Goal: Task Accomplishment & Management: Complete application form

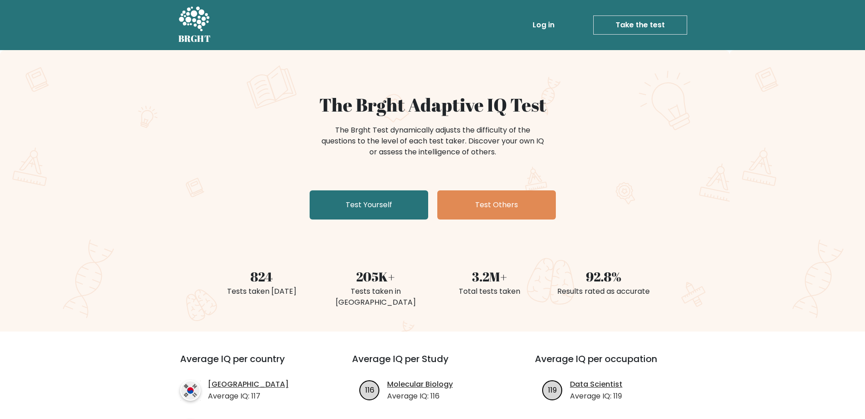
click at [616, 23] on link "Take the test" at bounding box center [640, 25] width 94 height 19
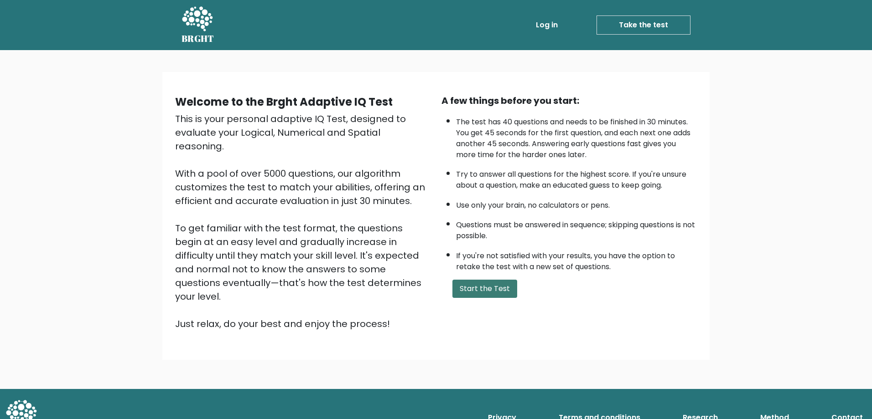
click at [500, 290] on button "Start the Test" at bounding box center [484, 289] width 65 height 18
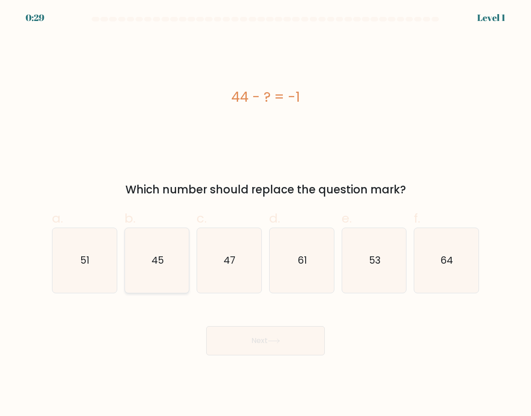
click at [166, 251] on icon "45" at bounding box center [157, 260] width 64 height 64
click at [265, 214] on input "b. 45" at bounding box center [265, 211] width 0 height 6
radio input "true"
click at [287, 331] on button "Next" at bounding box center [265, 340] width 119 height 29
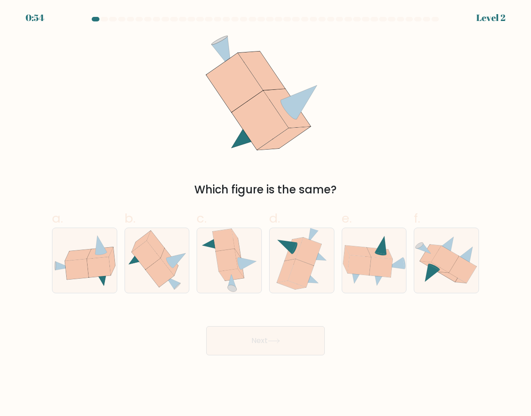
click at [439, 113] on div "Which figure is the same?" at bounding box center [266, 116] width 438 height 163
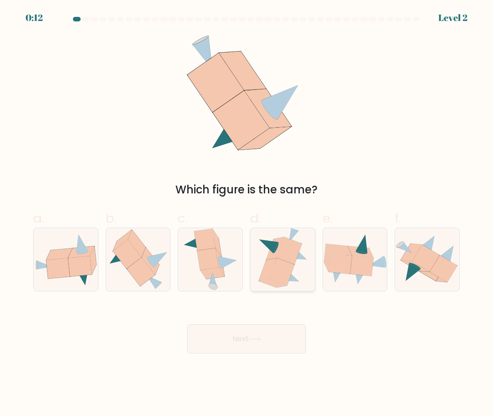
click at [280, 265] on icon at bounding box center [281, 271] width 25 height 27
click at [247, 214] on input "d." at bounding box center [247, 211] width 0 height 6
radio input "true"
click at [284, 337] on button "Next" at bounding box center [246, 338] width 119 height 29
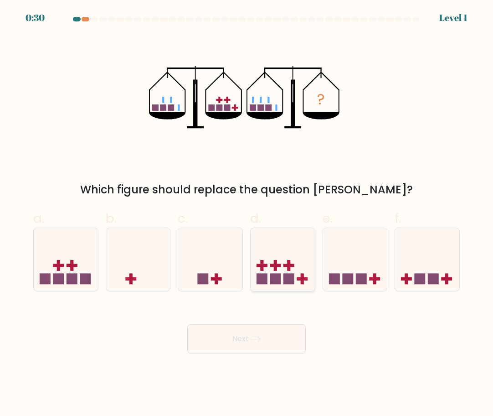
click at [278, 271] on icon at bounding box center [283, 259] width 64 height 53
click at [247, 214] on input "d." at bounding box center [247, 211] width 0 height 6
radio input "true"
click at [267, 342] on button "Next" at bounding box center [246, 338] width 119 height 29
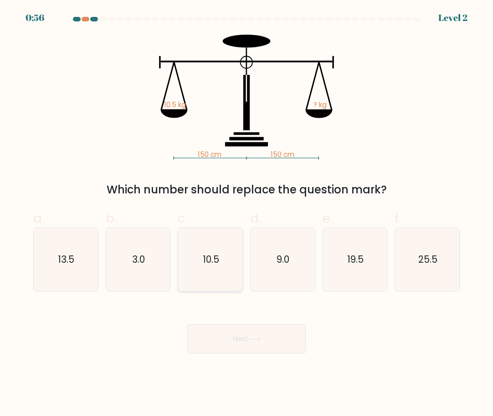
click at [215, 265] on text "10.5" at bounding box center [211, 259] width 16 height 13
click at [247, 214] on input "c. 10.5" at bounding box center [247, 211] width 0 height 6
radio input "true"
click at [259, 339] on icon at bounding box center [255, 339] width 12 height 5
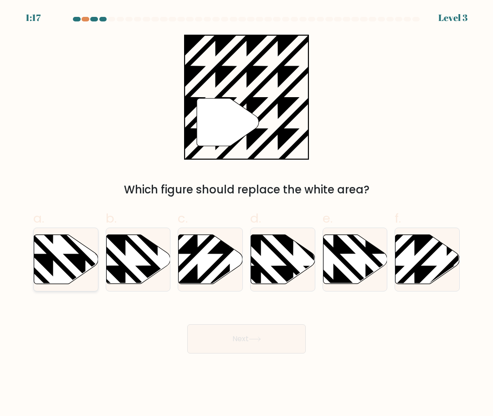
click at [49, 258] on icon at bounding box center [85, 286] width 129 height 129
click at [247, 214] on input "a." at bounding box center [247, 211] width 0 height 6
radio input "true"
click at [280, 337] on button "Next" at bounding box center [246, 338] width 119 height 29
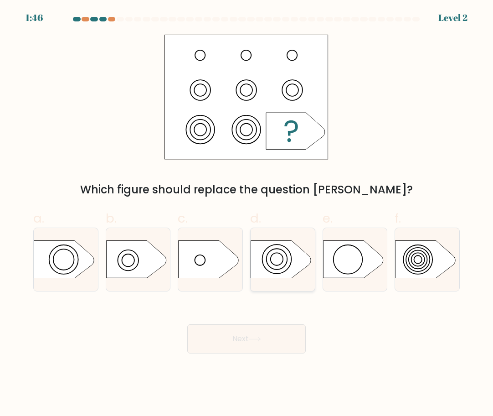
click at [271, 270] on icon at bounding box center [281, 259] width 60 height 37
click at [247, 214] on input "d." at bounding box center [247, 211] width 0 height 6
radio input "true"
click at [282, 337] on button "Next" at bounding box center [246, 338] width 119 height 29
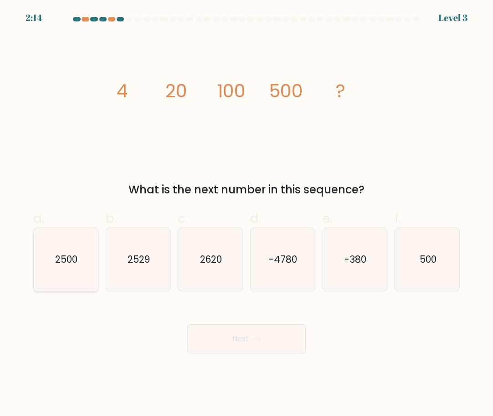
click at [77, 267] on icon "2500" at bounding box center [65, 259] width 63 height 63
click at [247, 214] on input "a. 2500" at bounding box center [247, 211] width 0 height 6
radio input "true"
click at [252, 335] on button "Next" at bounding box center [246, 338] width 119 height 29
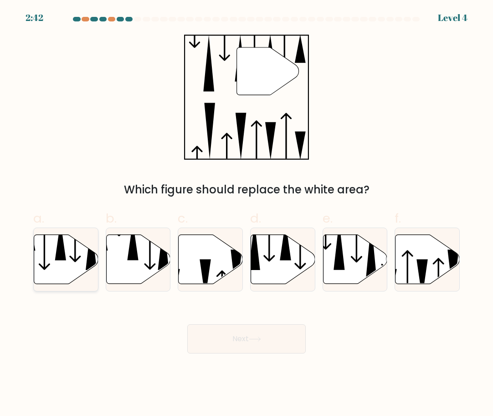
click at [69, 263] on icon at bounding box center [66, 258] width 64 height 49
click at [247, 214] on input "a." at bounding box center [247, 211] width 0 height 6
radio input "true"
click at [290, 250] on icon at bounding box center [285, 241] width 11 height 39
click at [247, 214] on input "d." at bounding box center [247, 211] width 0 height 6
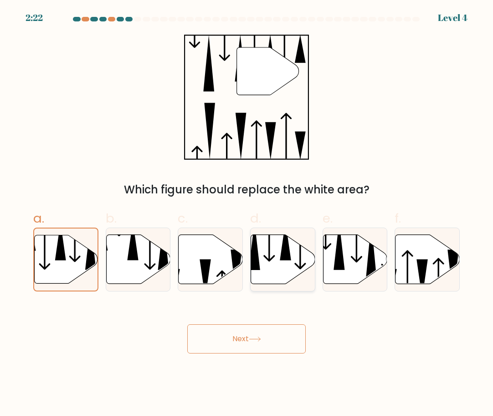
radio input "true"
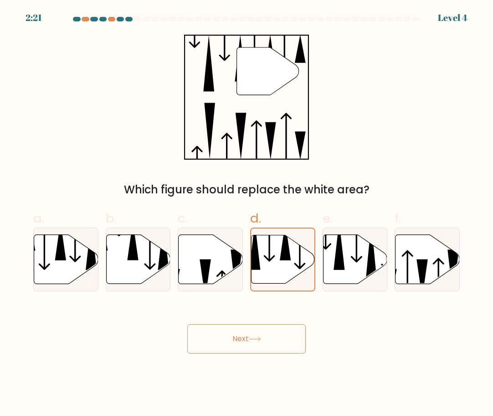
click at [280, 338] on button "Next" at bounding box center [246, 338] width 119 height 29
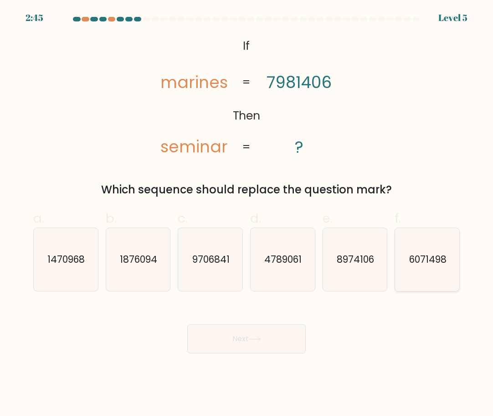
drag, startPoint x: 440, startPoint y: 251, endPoint x: 437, endPoint y: 255, distance: 4.9
click at [439, 251] on icon "6071498" at bounding box center [427, 259] width 63 height 63
click at [247, 214] on input "f. 6071498" at bounding box center [247, 211] width 0 height 6
radio input "true"
click at [259, 342] on button "Next" at bounding box center [246, 338] width 119 height 29
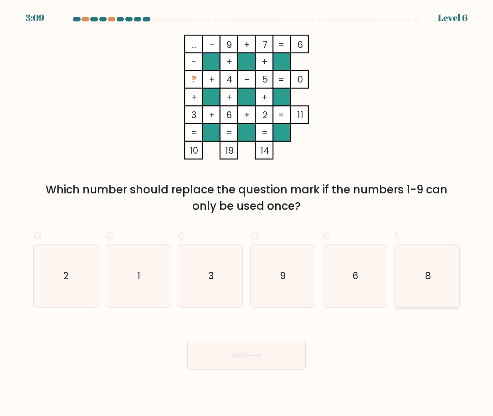
click at [412, 280] on icon "8" at bounding box center [427, 275] width 63 height 63
click at [247, 214] on input "f. 8" at bounding box center [247, 211] width 0 height 6
radio input "true"
click at [284, 349] on button "Next" at bounding box center [246, 355] width 119 height 29
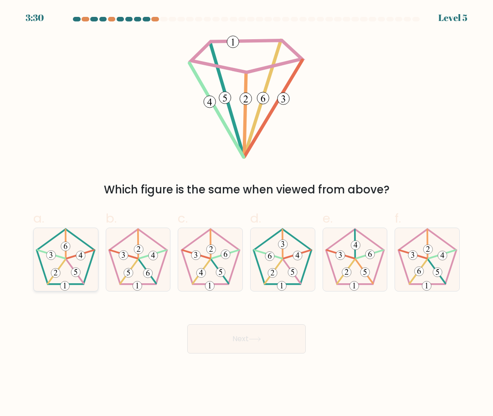
click at [78, 262] on icon at bounding box center [65, 259] width 63 height 63
click at [247, 214] on input "a." at bounding box center [247, 211] width 0 height 6
radio input "true"
click at [276, 337] on button "Next" at bounding box center [246, 338] width 119 height 29
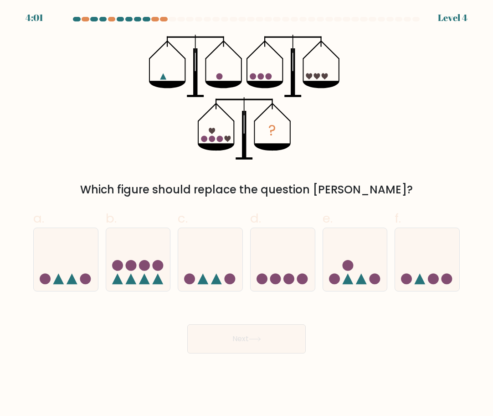
click at [435, 191] on div "Which figure should replace the question mark?" at bounding box center [247, 189] width 416 height 16
click at [66, 263] on icon at bounding box center [66, 259] width 64 height 53
click at [247, 214] on input "a." at bounding box center [247, 211] width 0 height 6
radio input "true"
click at [240, 341] on button "Next" at bounding box center [246, 338] width 119 height 29
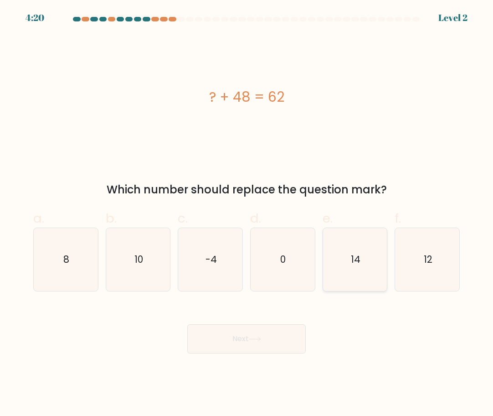
drag, startPoint x: 362, startPoint y: 279, endPoint x: 351, endPoint y: 285, distance: 13.1
click at [362, 279] on icon "14" at bounding box center [355, 259] width 63 height 63
click at [247, 214] on input "e. 14" at bounding box center [247, 211] width 0 height 6
radio input "true"
click at [265, 342] on button "Next" at bounding box center [246, 338] width 119 height 29
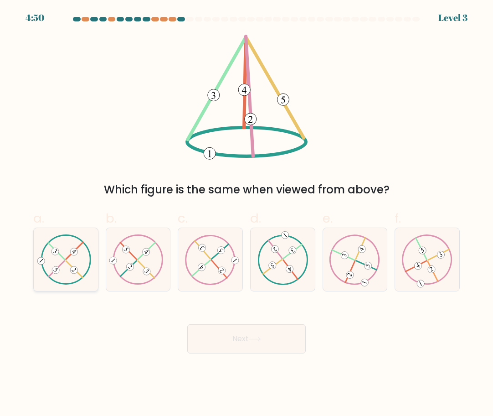
click at [71, 267] on icon at bounding box center [66, 259] width 51 height 50
click at [247, 214] on input "a." at bounding box center [247, 211] width 0 height 6
radio input "true"
click at [233, 343] on button "Next" at bounding box center [246, 338] width 119 height 29
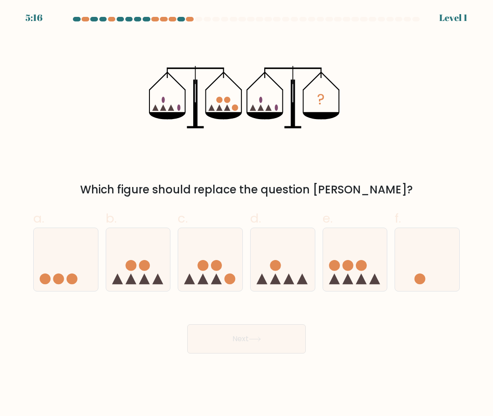
click at [137, 292] on form at bounding box center [246, 185] width 493 height 337
click at [142, 275] on icon at bounding box center [138, 259] width 64 height 53
click at [247, 214] on input "b." at bounding box center [247, 211] width 0 height 6
radio input "true"
click at [238, 340] on button "Next" at bounding box center [246, 338] width 119 height 29
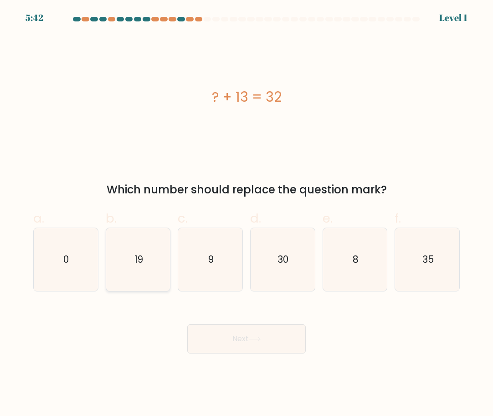
click at [139, 255] on text "19" at bounding box center [139, 259] width 9 height 13
click at [247, 214] on input "b. 19" at bounding box center [247, 211] width 0 height 6
radio input "true"
click at [259, 346] on button "Next" at bounding box center [246, 338] width 119 height 29
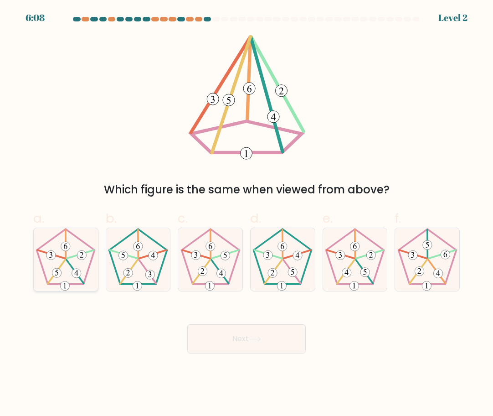
click at [71, 260] on icon at bounding box center [65, 259] width 63 height 63
click at [247, 214] on input "a." at bounding box center [247, 211] width 0 height 6
radio input "true"
click at [252, 331] on button "Next" at bounding box center [246, 338] width 119 height 29
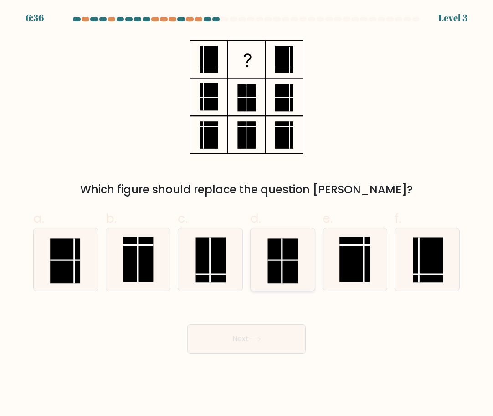
click at [295, 264] on rect at bounding box center [283, 260] width 30 height 45
click at [247, 214] on input "d." at bounding box center [247, 211] width 0 height 6
radio input "true"
drag, startPoint x: 287, startPoint y: 342, endPoint x: 312, endPoint y: 374, distance: 41.6
click at [312, 374] on body "6:30 Level 3" at bounding box center [246, 208] width 493 height 416
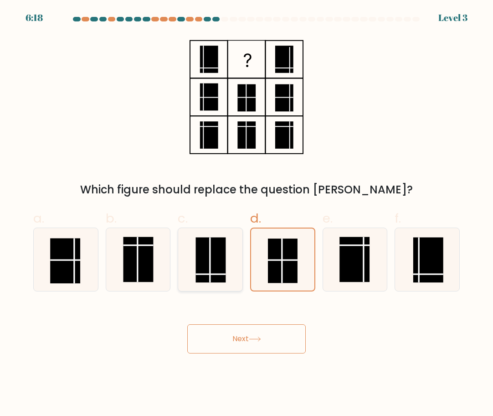
click at [210, 269] on line at bounding box center [210, 259] width 0 height 45
click at [247, 214] on input "c." at bounding box center [247, 211] width 0 height 6
radio input "true"
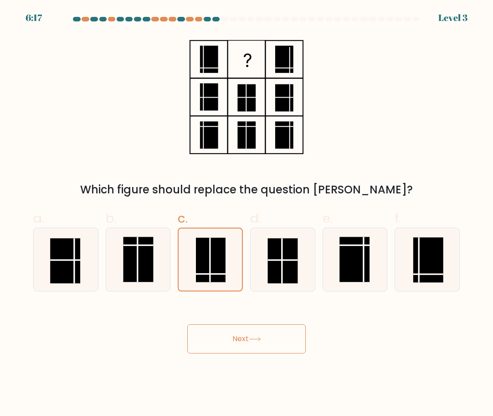
click at [258, 342] on icon at bounding box center [255, 339] width 12 height 5
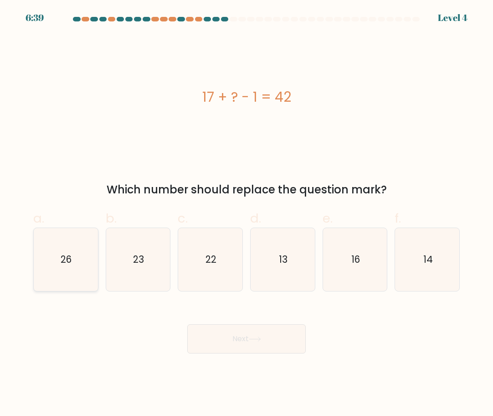
click at [81, 272] on icon "26" at bounding box center [65, 259] width 63 height 63
click at [247, 214] on input "a. 26" at bounding box center [247, 211] width 0 height 6
radio input "true"
click at [280, 338] on button "Next" at bounding box center [246, 338] width 119 height 29
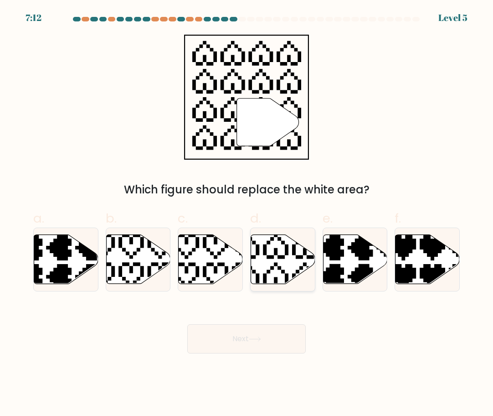
click at [304, 250] on icon at bounding box center [261, 231] width 113 height 113
click at [247, 214] on input "d." at bounding box center [247, 211] width 0 height 6
radio input "true"
click at [237, 341] on button "Next" at bounding box center [246, 338] width 119 height 29
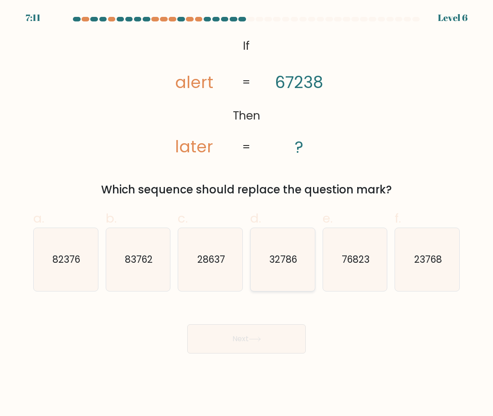
click at [294, 265] on text "32786" at bounding box center [283, 259] width 28 height 13
click at [247, 214] on input "d. 32786" at bounding box center [247, 211] width 0 height 6
radio input "true"
click at [345, 263] on text "76823" at bounding box center [356, 259] width 28 height 13
click at [247, 214] on input "e. 76823" at bounding box center [247, 211] width 0 height 6
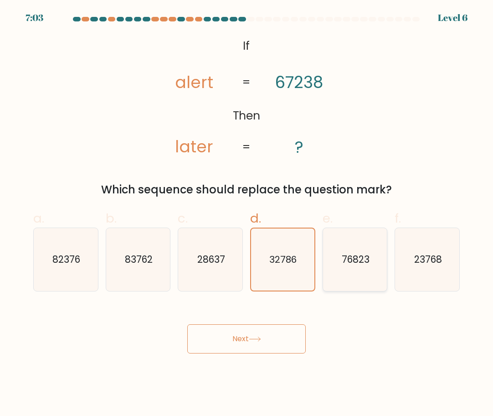
radio input "true"
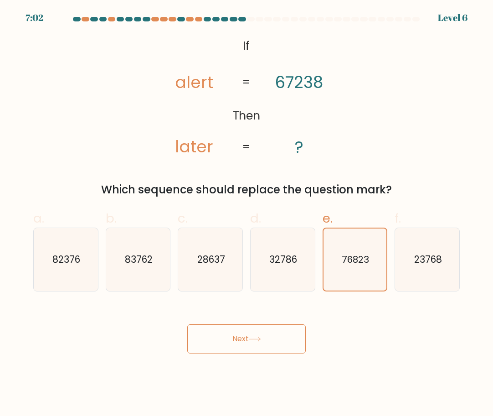
click at [270, 332] on button "Next" at bounding box center [246, 338] width 119 height 29
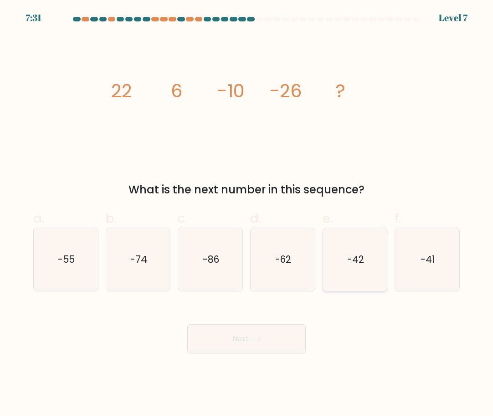
click at [351, 261] on text "-42" at bounding box center [355, 259] width 17 height 13
click at [247, 214] on input "e. -42" at bounding box center [247, 211] width 0 height 6
radio input "true"
click at [294, 334] on button "Next" at bounding box center [246, 338] width 119 height 29
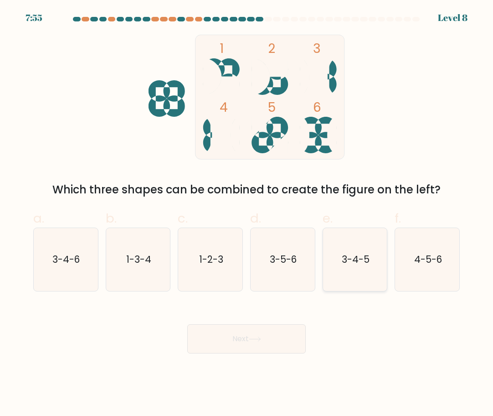
click at [354, 273] on icon "3-4-5" at bounding box center [355, 259] width 63 height 63
click at [247, 214] on input "e. 3-4-5" at bounding box center [247, 211] width 0 height 6
radio input "true"
click at [258, 340] on icon at bounding box center [255, 339] width 12 height 5
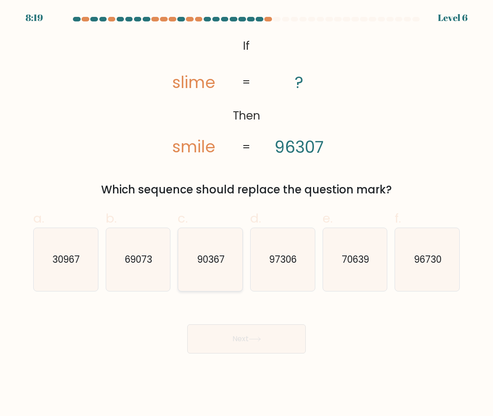
click at [200, 260] on text "90367" at bounding box center [210, 259] width 27 height 13
click at [247, 214] on input "c. 90367" at bounding box center [247, 211] width 0 height 6
radio input "true"
click at [252, 344] on button "Next" at bounding box center [246, 338] width 119 height 29
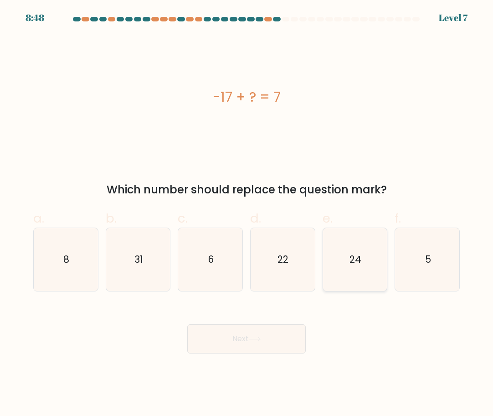
click at [346, 267] on icon "24" at bounding box center [355, 259] width 63 height 63
click at [247, 214] on input "e. 24" at bounding box center [247, 211] width 0 height 6
radio input "true"
click at [297, 337] on button "Next" at bounding box center [246, 338] width 119 height 29
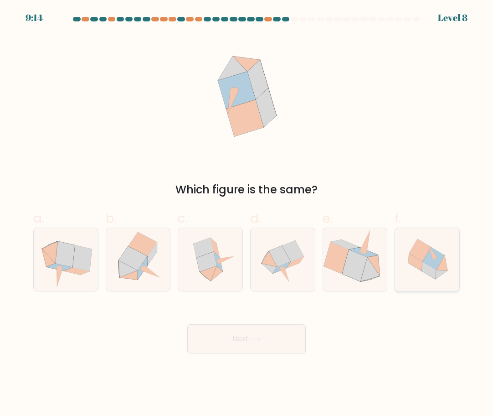
click at [410, 259] on icon at bounding box center [416, 262] width 14 height 17
click at [247, 214] on input "f." at bounding box center [247, 211] width 0 height 6
radio input "true"
click at [293, 342] on button "Next" at bounding box center [246, 338] width 119 height 29
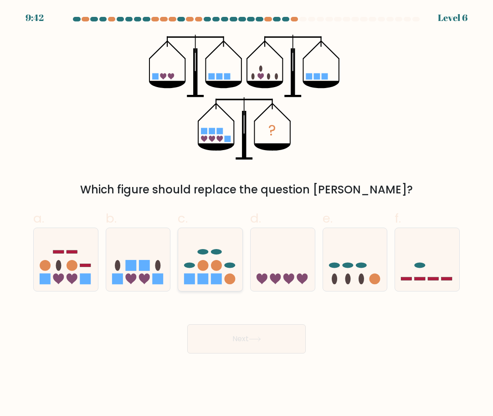
click at [218, 265] on circle at bounding box center [217, 265] width 11 height 11
click at [247, 214] on input "c." at bounding box center [247, 211] width 0 height 6
radio input "true"
click at [247, 336] on button "Next" at bounding box center [246, 338] width 119 height 29
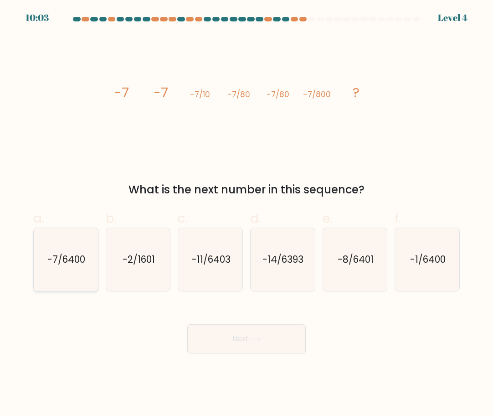
click at [67, 259] on text "-7/6400" at bounding box center [66, 259] width 38 height 13
click at [247, 214] on input "a. -7/6400" at bounding box center [247, 211] width 0 height 6
radio input "true"
click at [257, 335] on button "Next" at bounding box center [246, 338] width 119 height 29
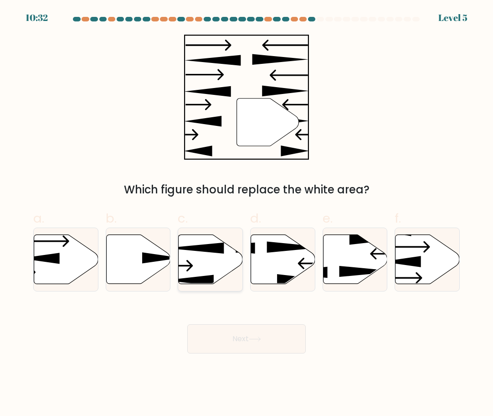
click at [210, 258] on icon at bounding box center [211, 258] width 64 height 49
click at [247, 214] on input "c." at bounding box center [247, 211] width 0 height 6
radio input "true"
click at [277, 336] on button "Next" at bounding box center [246, 338] width 119 height 29
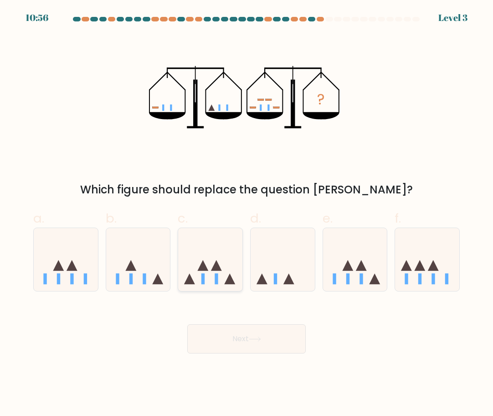
click at [226, 270] on icon at bounding box center [210, 259] width 64 height 53
click at [247, 214] on input "c." at bounding box center [247, 211] width 0 height 6
radio input "true"
click at [267, 337] on button "Next" at bounding box center [246, 338] width 119 height 29
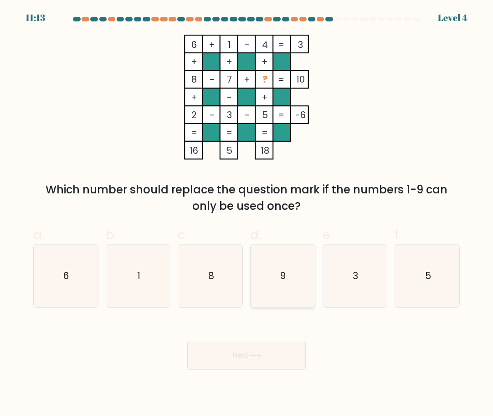
click at [290, 281] on icon "9" at bounding box center [282, 275] width 63 height 63
click at [247, 214] on input "d. 9" at bounding box center [247, 211] width 0 height 6
radio input "true"
click at [284, 359] on button "Next" at bounding box center [246, 355] width 119 height 29
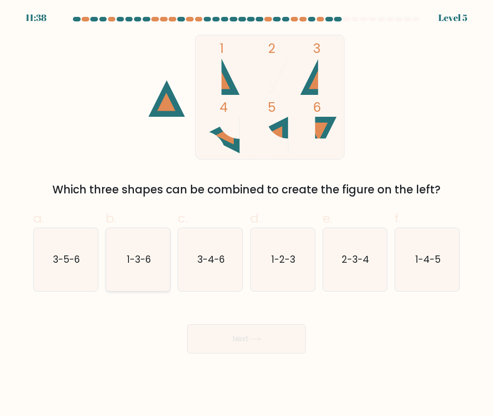
click at [138, 270] on icon "1-3-6" at bounding box center [138, 259] width 63 height 63
click at [247, 214] on input "b. 1-3-6" at bounding box center [247, 211] width 0 height 6
radio input "true"
click at [237, 337] on button "Next" at bounding box center [246, 338] width 119 height 29
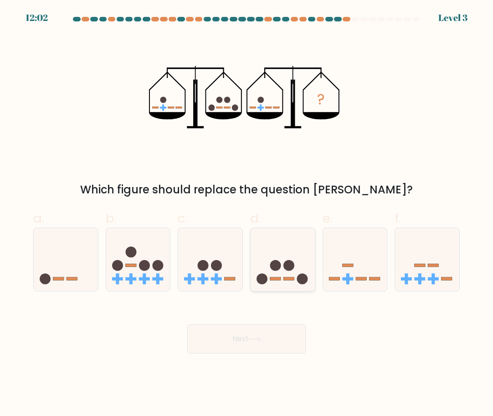
click at [287, 269] on circle at bounding box center [289, 265] width 11 height 11
click at [247, 214] on input "d." at bounding box center [247, 211] width 0 height 6
radio input "true"
click at [269, 349] on button "Next" at bounding box center [246, 338] width 119 height 29
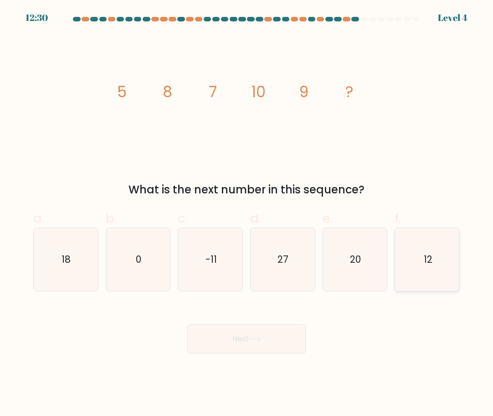
click at [446, 271] on icon "12" at bounding box center [427, 259] width 63 height 63
click at [247, 214] on input "f. 12" at bounding box center [247, 211] width 0 height 6
radio input "true"
click at [276, 334] on button "Next" at bounding box center [246, 338] width 119 height 29
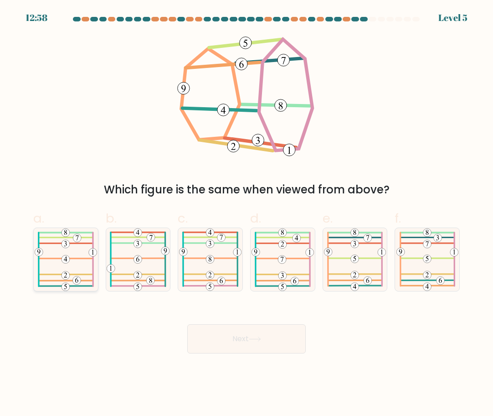
click at [57, 260] on icon at bounding box center [66, 259] width 62 height 63
click at [247, 214] on input "a." at bounding box center [247, 211] width 0 height 6
radio input "true"
click at [218, 339] on button "Next" at bounding box center [246, 338] width 119 height 29
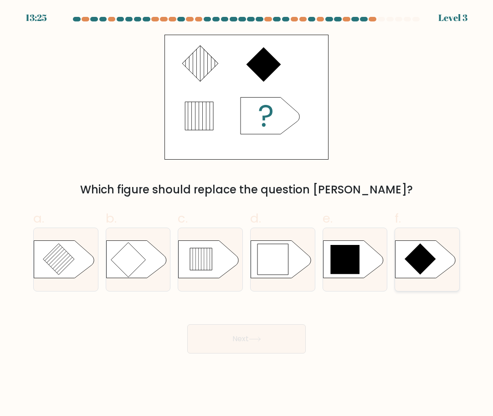
click at [429, 264] on icon at bounding box center [420, 258] width 31 height 31
click at [247, 214] on input "f." at bounding box center [247, 211] width 0 height 6
radio input "true"
click at [358, 256] on icon at bounding box center [345, 259] width 29 height 29
click at [247, 214] on input "e." at bounding box center [247, 211] width 0 height 6
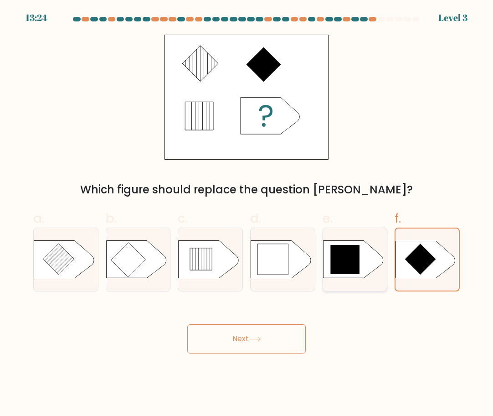
radio input "true"
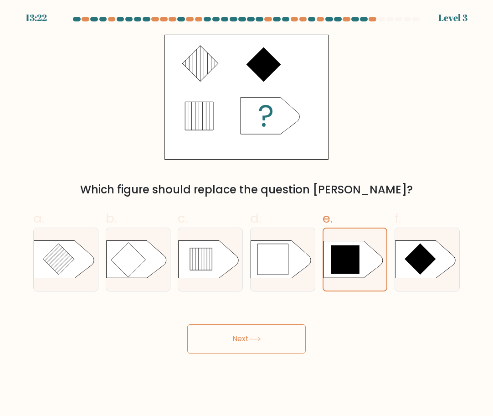
click at [272, 341] on button "Next" at bounding box center [246, 338] width 119 height 29
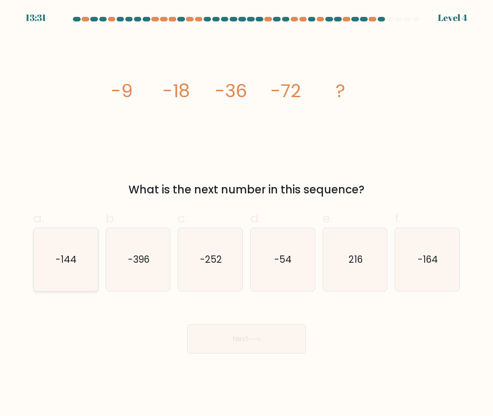
click at [67, 263] on text "-144" at bounding box center [66, 259] width 21 height 13
click at [247, 214] on input "a. -144" at bounding box center [247, 211] width 0 height 6
radio input "true"
click at [231, 338] on button "Next" at bounding box center [246, 338] width 119 height 29
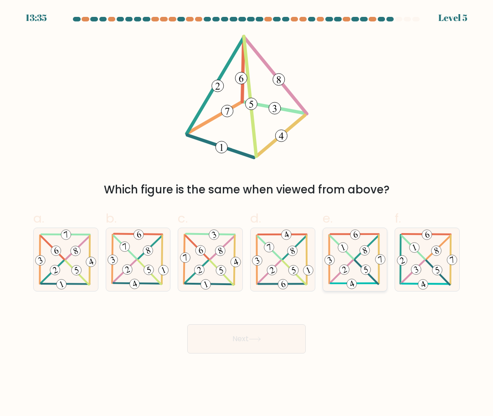
click at [366, 259] on icon at bounding box center [355, 259] width 64 height 62
click at [247, 214] on input "e." at bounding box center [247, 211] width 0 height 6
radio input "true"
click at [269, 336] on button "Next" at bounding box center [246, 338] width 119 height 29
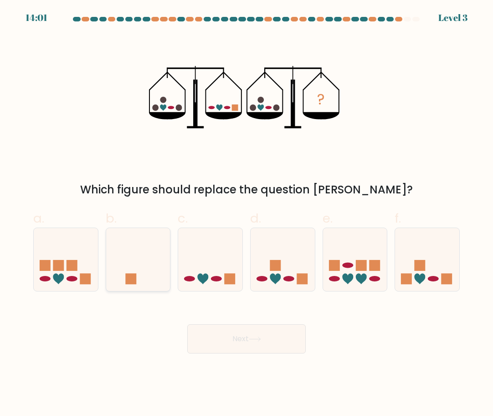
drag, startPoint x: 55, startPoint y: 258, endPoint x: 121, endPoint y: 277, distance: 68.8
click at [55, 258] on icon at bounding box center [66, 259] width 64 height 53
click at [247, 214] on input "a." at bounding box center [247, 211] width 0 height 6
radio input "true"
click at [236, 340] on button "Next" at bounding box center [246, 338] width 119 height 29
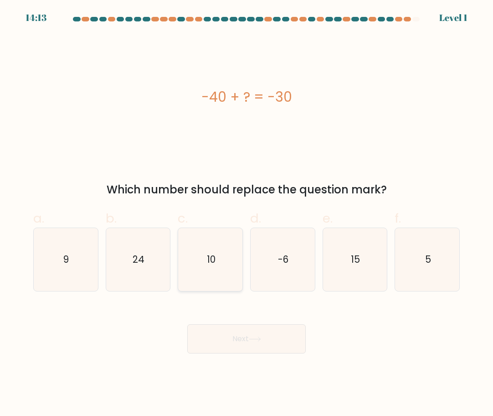
click at [204, 259] on icon "10" at bounding box center [210, 259] width 63 height 63
click at [247, 214] on input "c. 10" at bounding box center [247, 211] width 0 height 6
radio input "true"
click at [264, 342] on button "Next" at bounding box center [246, 338] width 119 height 29
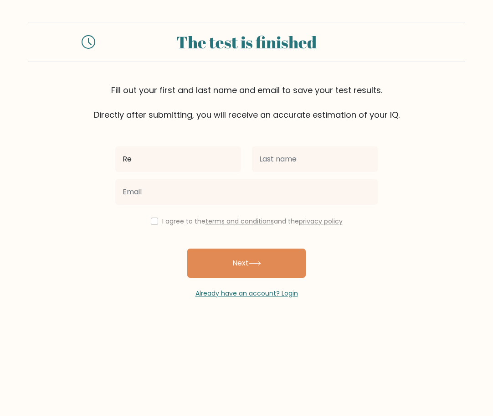
type input "[PERSON_NAME]"
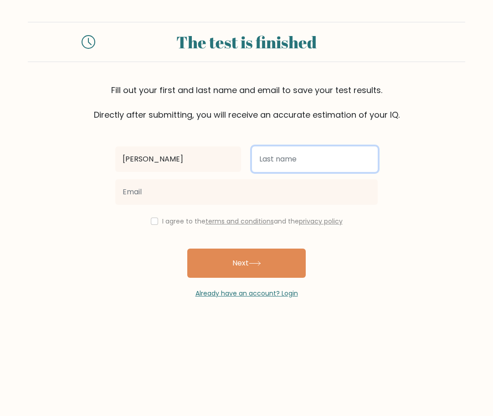
click at [276, 157] on input "text" at bounding box center [315, 159] width 126 height 26
type input "Mendoza"
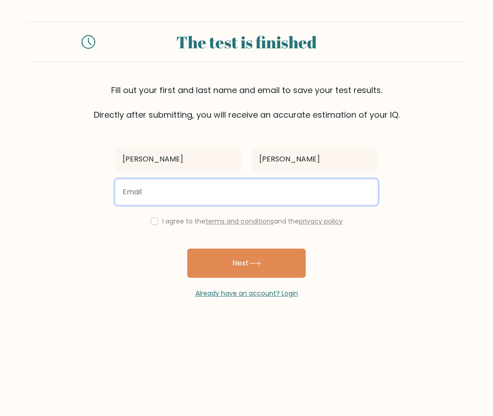
click at [231, 190] on input "email" at bounding box center [246, 192] width 263 height 26
type input "rhein1121@yahoo.com"
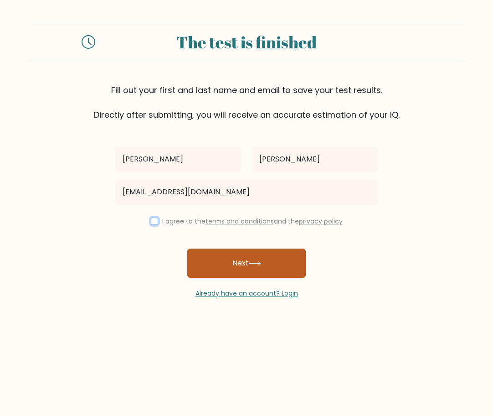
drag, startPoint x: 152, startPoint y: 218, endPoint x: 196, endPoint y: 264, distance: 63.9
click at [153, 221] on input "checkbox" at bounding box center [154, 220] width 7 height 7
checkbox input "true"
click at [202, 269] on button "Next" at bounding box center [246, 263] width 119 height 29
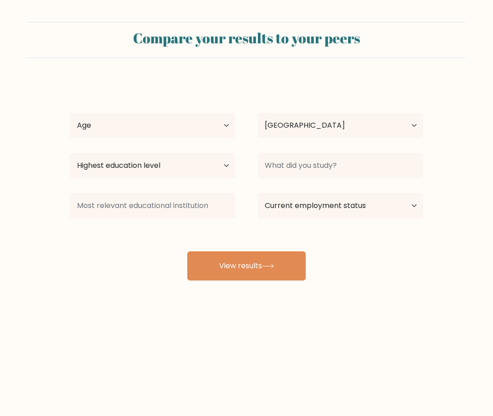
select select "PH"
click at [224, 122] on select "Age Under [DEMOGRAPHIC_DATA] [DEMOGRAPHIC_DATA] [DEMOGRAPHIC_DATA] [DEMOGRAPHIC…" at bounding box center [153, 126] width 166 height 26
select select "35_44"
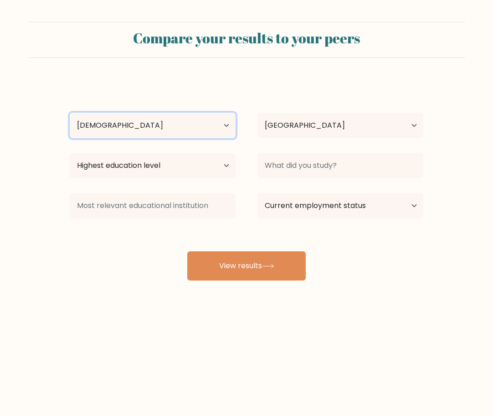
click at [70, 113] on select "Age Under [DEMOGRAPHIC_DATA] [DEMOGRAPHIC_DATA] [DEMOGRAPHIC_DATA] [DEMOGRAPHIC…" at bounding box center [153, 126] width 166 height 26
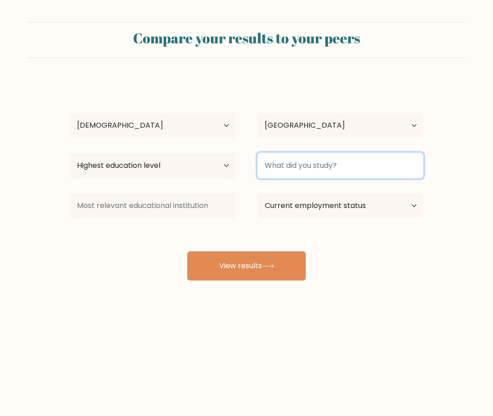
click at [291, 171] on input at bounding box center [341, 166] width 166 height 26
type input "CSBM"
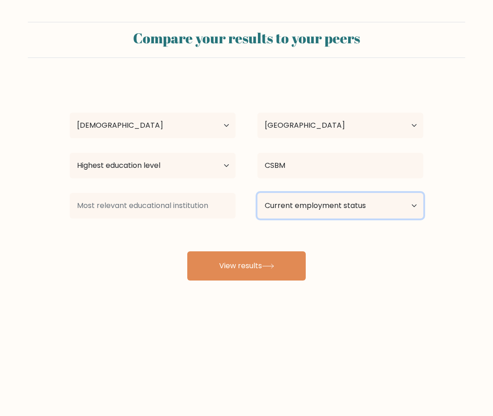
click at [415, 199] on select "Current employment status Employed Student Retired Other / prefer not to answer" at bounding box center [341, 206] width 166 height 26
select select "employed"
click at [258, 193] on select "Current employment status Employed Student Retired Other / prefer not to answer" at bounding box center [341, 206] width 166 height 26
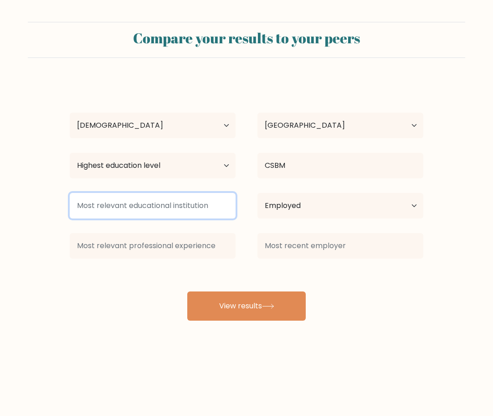
click at [189, 195] on input at bounding box center [153, 206] width 166 height 26
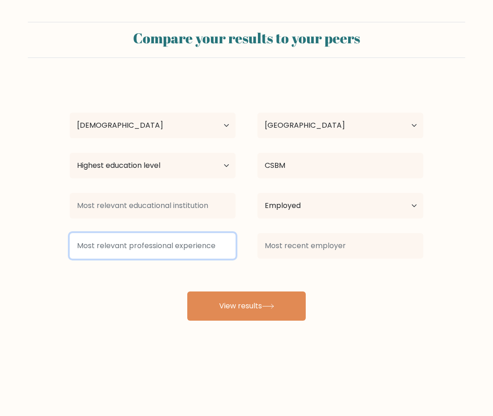
click at [218, 242] on input at bounding box center [153, 246] width 166 height 26
type input "c"
type input "CSR"
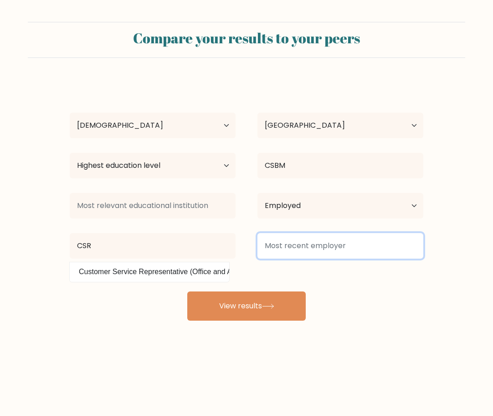
click at [303, 243] on input at bounding box center [341, 246] width 166 height 26
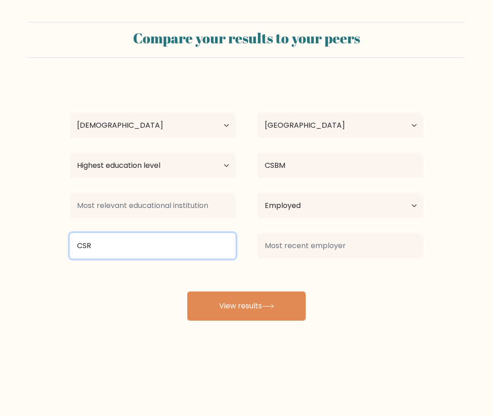
click at [210, 245] on input "CSR" at bounding box center [153, 246] width 166 height 26
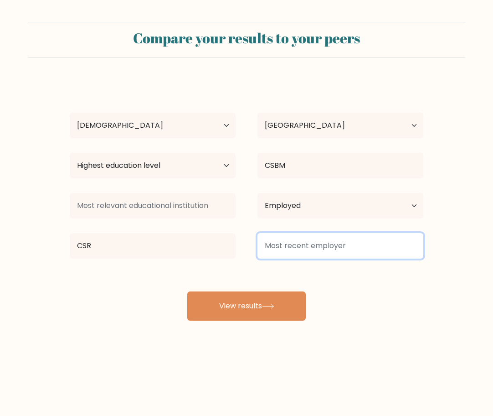
click at [268, 252] on input at bounding box center [341, 246] width 166 height 26
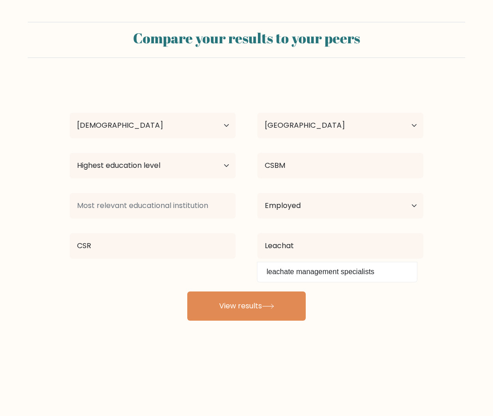
click at [244, 273] on div "Reina [PERSON_NAME] Age Under [DEMOGRAPHIC_DATA] [DEMOGRAPHIC_DATA] [DEMOGRAPHI…" at bounding box center [246, 200] width 365 height 241
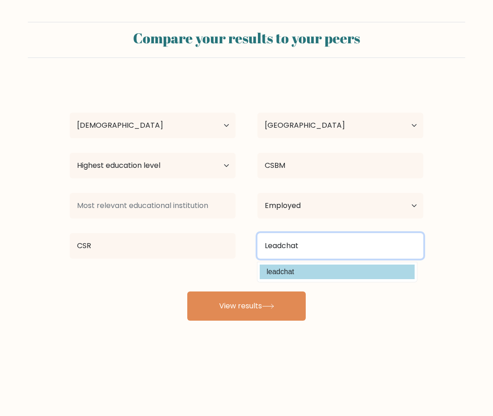
type input "Leadchat"
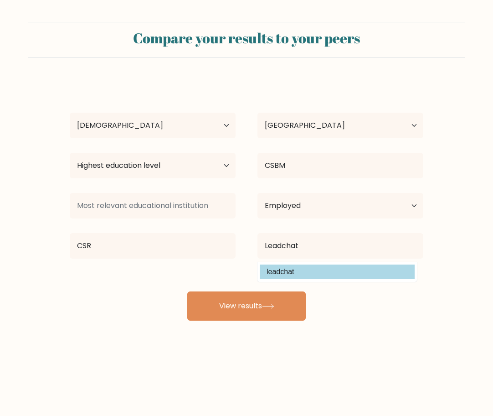
click at [286, 269] on div "Reina [PERSON_NAME] Age Under [DEMOGRAPHIC_DATA] [DEMOGRAPHIC_DATA] [DEMOGRAPHI…" at bounding box center [246, 200] width 365 height 241
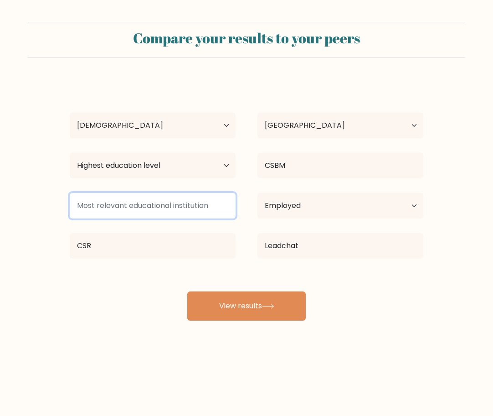
click at [146, 207] on input at bounding box center [153, 206] width 166 height 26
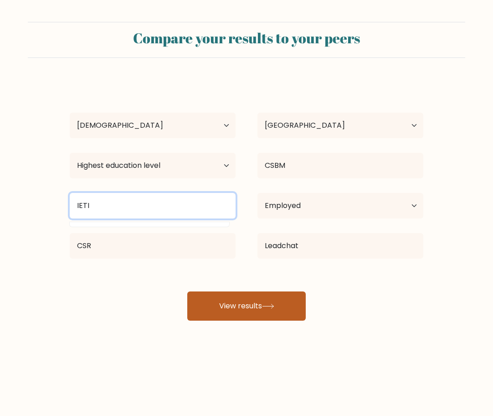
type input "IETI"
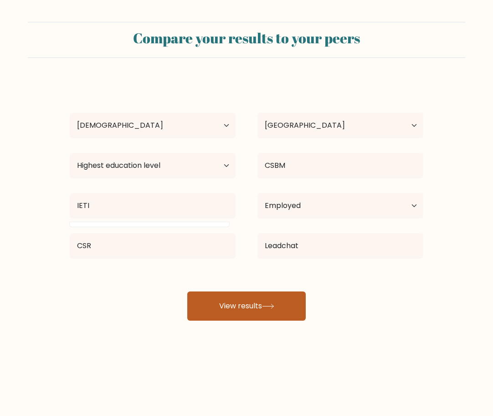
click at [222, 309] on button "View results" at bounding box center [246, 305] width 119 height 29
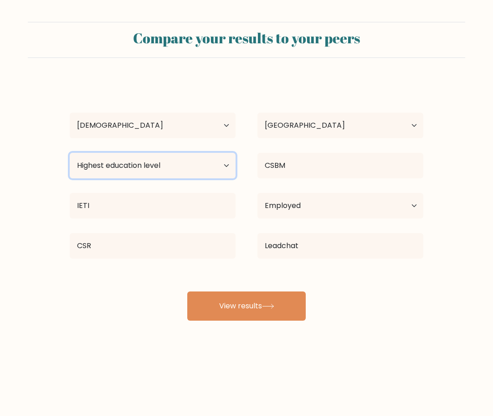
click at [217, 164] on select "Highest education level No schooling Primary Lower Secondary Upper Secondary Oc…" at bounding box center [153, 166] width 166 height 26
select select "bachelors_degree"
click at [70, 153] on select "Highest education level No schooling Primary Lower Secondary Upper Secondary Oc…" at bounding box center [153, 166] width 166 height 26
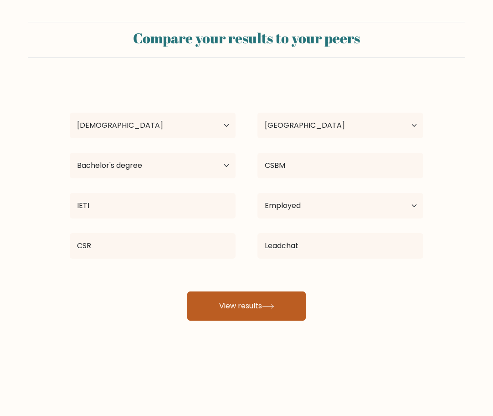
click at [231, 308] on button "View results" at bounding box center [246, 305] width 119 height 29
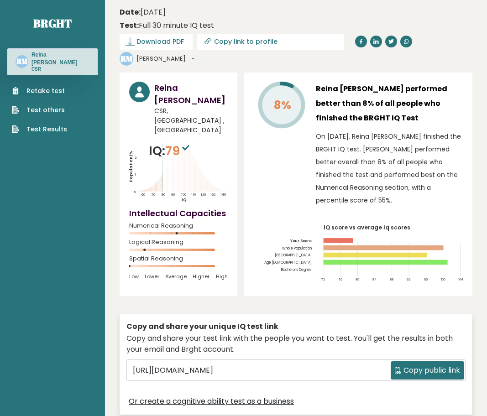
click at [52, 92] on link "Retake test" at bounding box center [39, 91] width 55 height 10
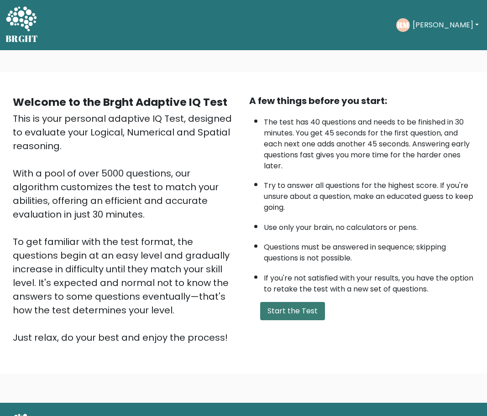
click at [289, 308] on button "Start the Test" at bounding box center [292, 311] width 65 height 18
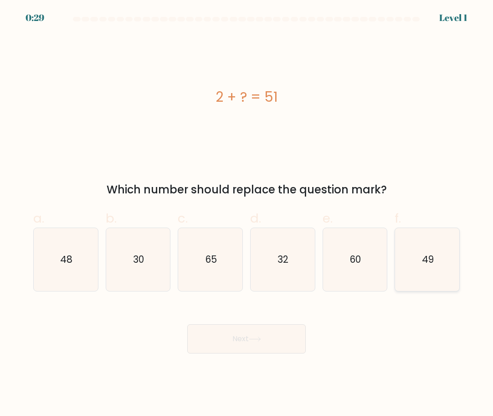
click at [430, 264] on text "49" at bounding box center [428, 259] width 12 height 13
click at [247, 214] on input "f. 49" at bounding box center [247, 211] width 0 height 6
radio input "true"
click at [249, 337] on button "Next" at bounding box center [246, 338] width 119 height 29
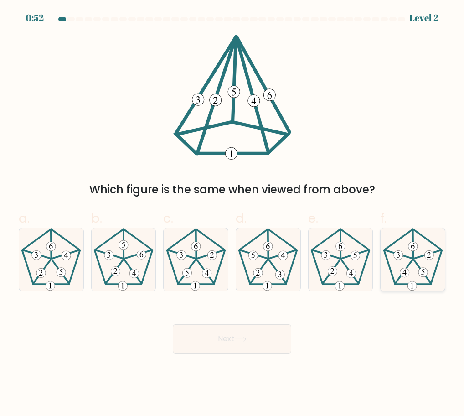
click at [441, 252] on 185 at bounding box center [413, 256] width 58 height 55
click at [233, 214] on input "f." at bounding box center [232, 211] width 0 height 6
radio input "true"
click at [277, 332] on button "Next" at bounding box center [232, 338] width 119 height 29
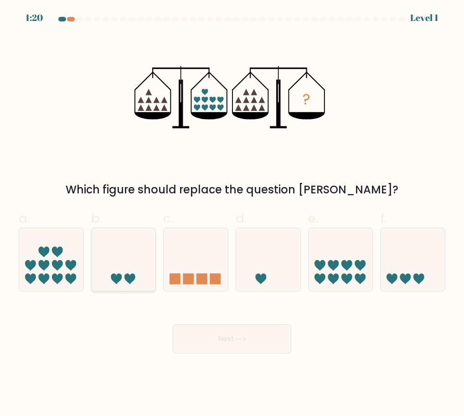
click at [135, 272] on icon at bounding box center [124, 259] width 64 height 53
click at [232, 214] on input "b." at bounding box center [232, 211] width 0 height 6
radio input "true"
click at [233, 344] on button "Next" at bounding box center [232, 338] width 119 height 29
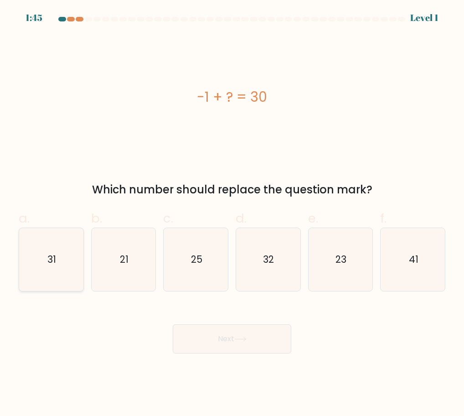
click at [62, 258] on icon "31" at bounding box center [51, 259] width 63 height 63
click at [232, 214] on input "a. 31" at bounding box center [232, 211] width 0 height 6
radio input "true"
click at [216, 343] on button "Next" at bounding box center [232, 338] width 119 height 29
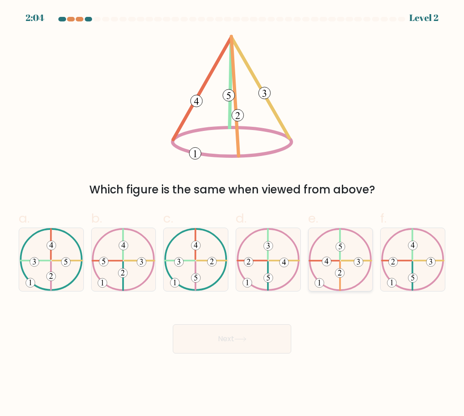
click at [341, 271] on icon at bounding box center [340, 271] width 4 height 5
click at [233, 214] on input "e." at bounding box center [232, 211] width 0 height 6
radio input "true"
click at [218, 332] on button "Next" at bounding box center [232, 338] width 119 height 29
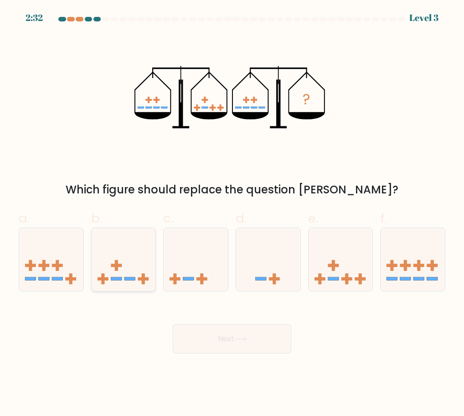
click at [139, 259] on icon at bounding box center [124, 259] width 64 height 53
click at [232, 214] on input "b." at bounding box center [232, 211] width 0 height 6
radio input "true"
click at [242, 342] on icon at bounding box center [240, 339] width 12 height 5
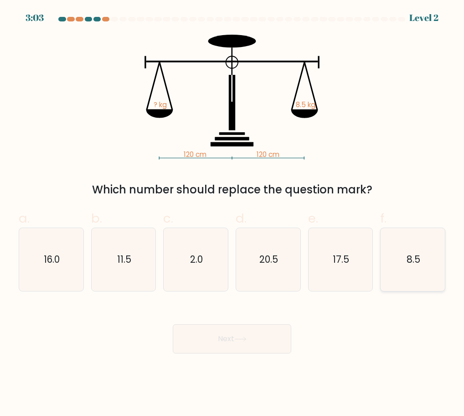
click at [415, 270] on icon "8.5" at bounding box center [413, 259] width 63 height 63
click at [233, 214] on input "f. 8.5" at bounding box center [232, 211] width 0 height 6
radio input "true"
click at [234, 347] on button "Next" at bounding box center [232, 338] width 119 height 29
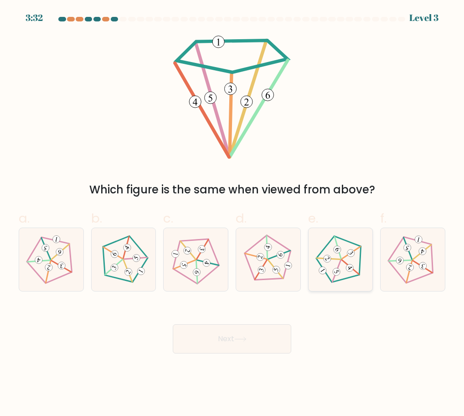
click at [345, 257] on 347 at bounding box center [351, 252] width 19 height 13
click at [233, 214] on input "e." at bounding box center [232, 211] width 0 height 6
radio input "true"
click at [241, 344] on button "Next" at bounding box center [232, 338] width 119 height 29
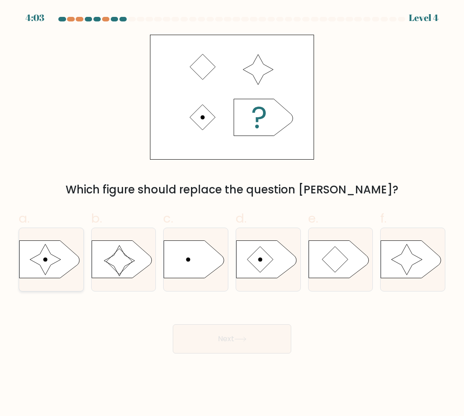
click at [57, 254] on icon at bounding box center [49, 259] width 60 height 37
click at [232, 214] on input "a." at bounding box center [232, 211] width 0 height 6
radio input "true"
click at [261, 346] on button "Next" at bounding box center [232, 338] width 119 height 29
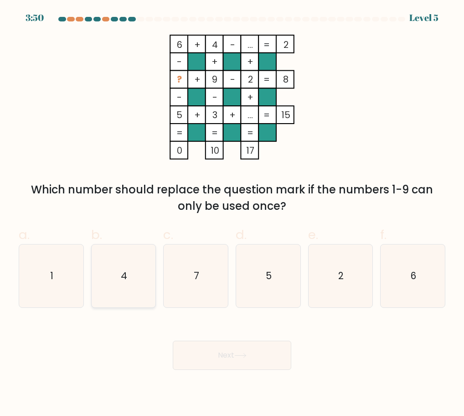
click at [123, 284] on icon "4" at bounding box center [123, 275] width 63 height 63
click at [232, 214] on input "b. 4" at bounding box center [232, 211] width 0 height 6
radio input "true"
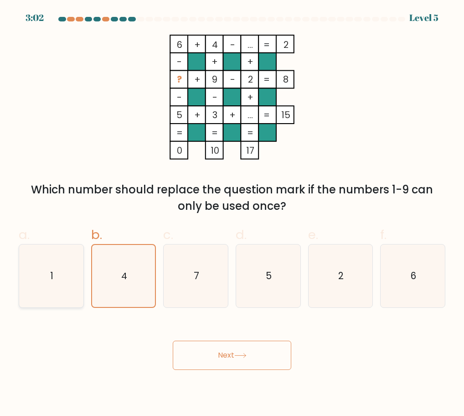
click at [71, 286] on icon "1" at bounding box center [51, 275] width 63 height 63
click at [232, 214] on input "a. 1" at bounding box center [232, 211] width 0 height 6
radio input "true"
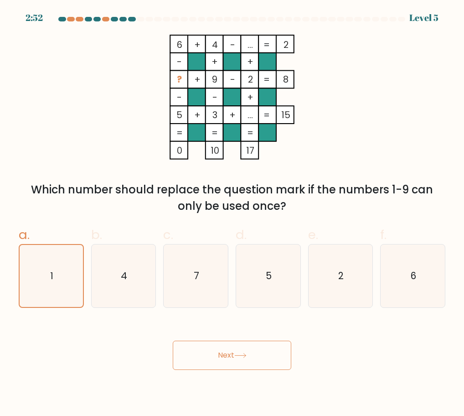
click at [216, 355] on button "Next" at bounding box center [232, 355] width 119 height 29
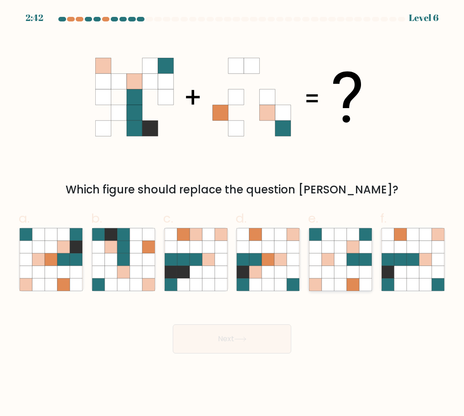
click at [351, 253] on icon at bounding box center [353, 247] width 12 height 12
click at [233, 214] on input "e." at bounding box center [232, 211] width 0 height 6
radio input "true"
click at [269, 336] on button "Next" at bounding box center [232, 338] width 119 height 29
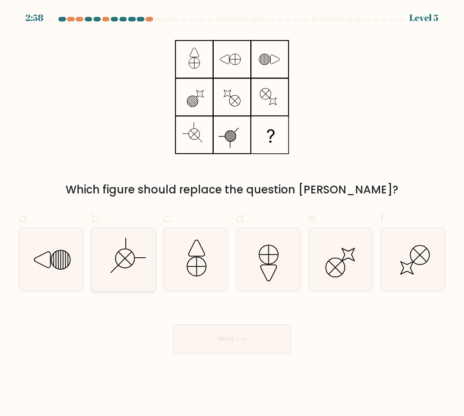
click at [119, 275] on icon at bounding box center [123, 259] width 63 height 63
click at [232, 214] on input "b." at bounding box center [232, 211] width 0 height 6
radio input "true"
click at [249, 345] on button "Next" at bounding box center [232, 338] width 119 height 29
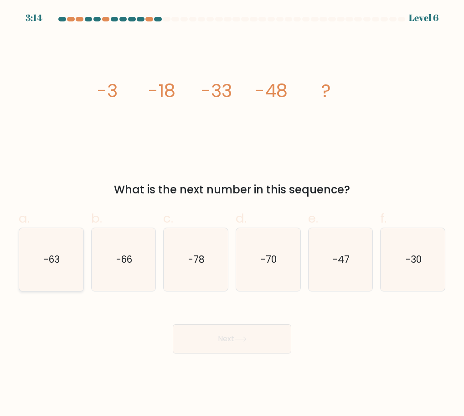
click at [60, 264] on text "-63" at bounding box center [52, 259] width 16 height 13
click at [232, 214] on input "a. -63" at bounding box center [232, 211] width 0 height 6
radio input "true"
click at [257, 341] on button "Next" at bounding box center [232, 338] width 119 height 29
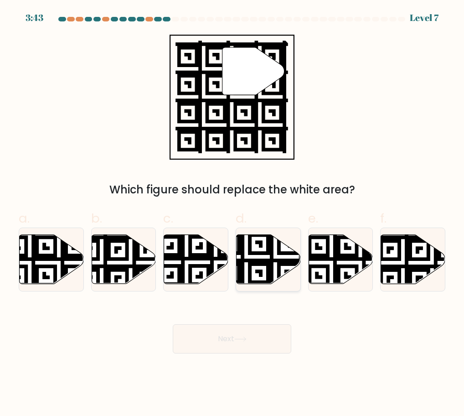
click at [263, 250] on icon at bounding box center [269, 258] width 64 height 49
click at [233, 214] on input "d." at bounding box center [232, 211] width 0 height 6
radio input "true"
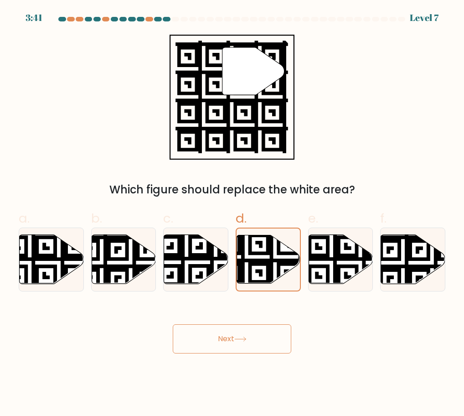
click at [266, 344] on button "Next" at bounding box center [232, 338] width 119 height 29
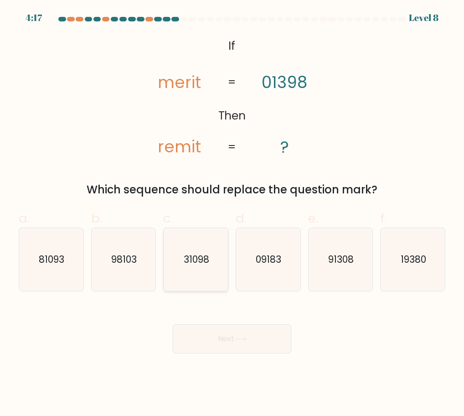
click at [205, 259] on text "31098" at bounding box center [197, 259] width 26 height 13
click at [232, 214] on input "c. 31098" at bounding box center [232, 211] width 0 height 6
radio input "true"
click at [233, 340] on button "Next" at bounding box center [232, 338] width 119 height 29
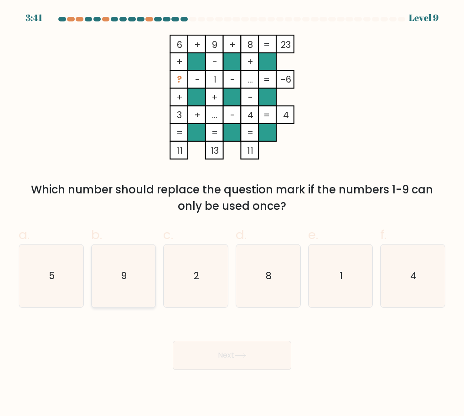
click at [121, 289] on icon "9" at bounding box center [123, 275] width 63 height 63
click at [232, 214] on input "b. 9" at bounding box center [232, 211] width 0 height 6
radio input "true"
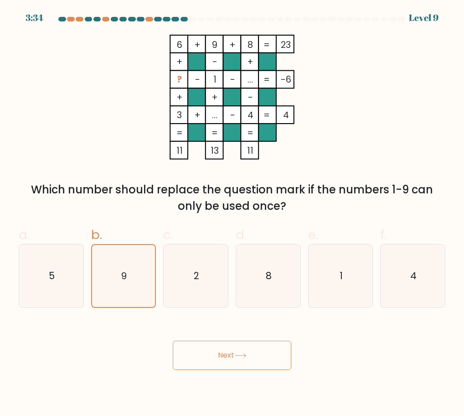
click at [226, 354] on button "Next" at bounding box center [232, 355] width 119 height 29
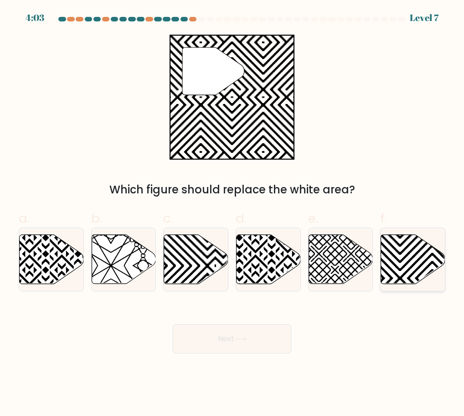
click at [403, 259] on icon at bounding box center [432, 286] width 129 height 129
click at [233, 214] on input "f." at bounding box center [232, 211] width 0 height 6
radio input "true"
click at [234, 337] on button "Next" at bounding box center [232, 338] width 119 height 29
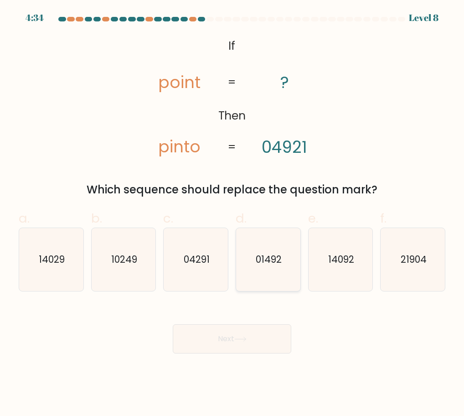
click at [263, 276] on icon "01492" at bounding box center [268, 259] width 63 height 63
click at [233, 214] on input "d. 01492" at bounding box center [232, 211] width 0 height 6
radio input "true"
drag, startPoint x: 264, startPoint y: 343, endPoint x: 297, endPoint y: 381, distance: 50.1
click at [297, 381] on body "4:25 Level 8 If" at bounding box center [232, 208] width 464 height 416
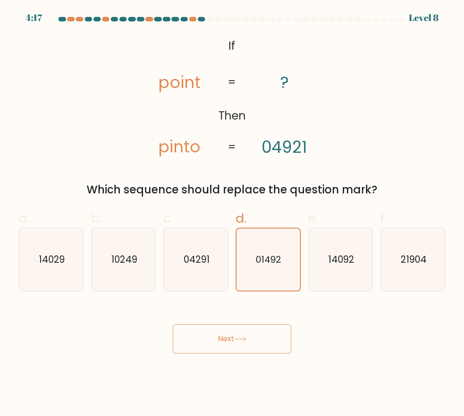
click at [256, 337] on button "Next" at bounding box center [232, 338] width 119 height 29
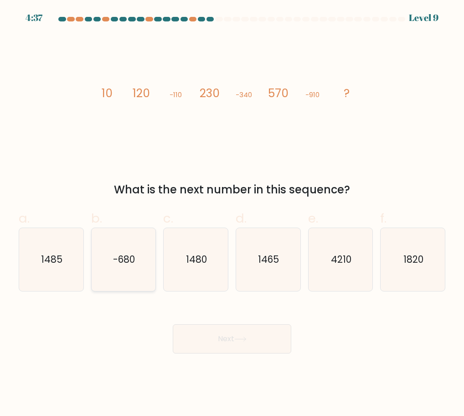
click at [145, 249] on icon "-680" at bounding box center [123, 259] width 63 height 63
click at [232, 214] on input "b. -680" at bounding box center [232, 211] width 0 height 6
radio input "true"
click at [262, 340] on button "Next" at bounding box center [232, 338] width 119 height 29
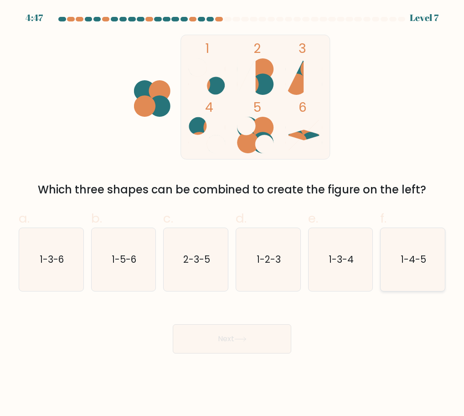
click at [421, 260] on text "1-4-5" at bounding box center [414, 259] width 26 height 13
click at [233, 214] on input "f. 1-4-5" at bounding box center [232, 211] width 0 height 6
radio input "true"
click at [260, 342] on button "Next" at bounding box center [232, 338] width 119 height 29
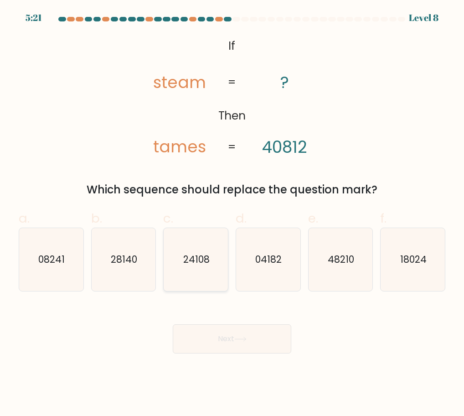
click at [209, 259] on text "24108" at bounding box center [196, 259] width 26 height 13
click at [232, 214] on input "c. 24108" at bounding box center [232, 211] width 0 height 6
radio input "true"
click at [252, 335] on button "Next" at bounding box center [232, 338] width 119 height 29
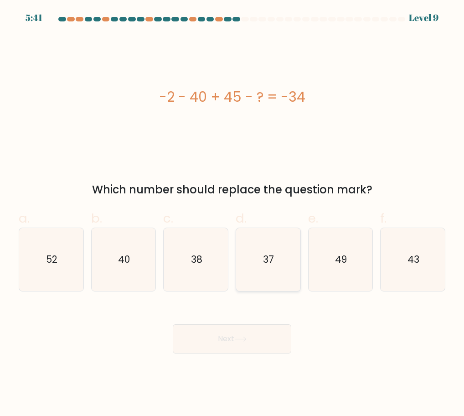
click at [281, 278] on icon "37" at bounding box center [268, 259] width 63 height 63
click at [233, 214] on input "d. 37" at bounding box center [232, 211] width 0 height 6
radio input "true"
click at [272, 347] on button "Next" at bounding box center [232, 338] width 119 height 29
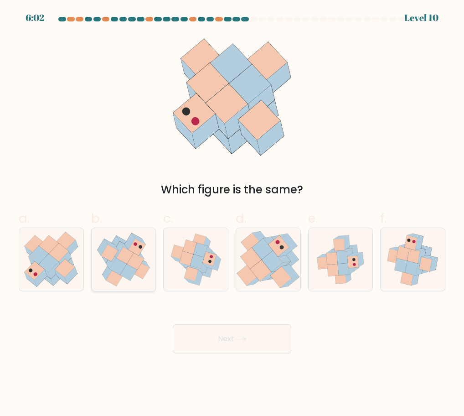
click at [135, 268] on icon at bounding box center [135, 261] width 17 height 17
click at [232, 214] on input "b." at bounding box center [232, 211] width 0 height 6
radio input "true"
click at [241, 349] on button "Next" at bounding box center [232, 338] width 119 height 29
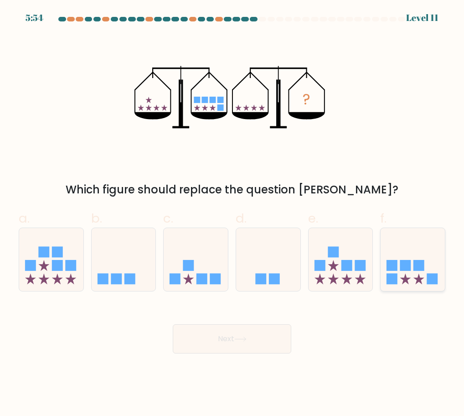
click at [438, 260] on icon at bounding box center [413, 259] width 64 height 53
click at [233, 214] on input "f." at bounding box center [232, 211] width 0 height 6
radio input "true"
click at [269, 340] on button "Next" at bounding box center [232, 338] width 119 height 29
click at [270, 340] on button "Next" at bounding box center [232, 338] width 119 height 29
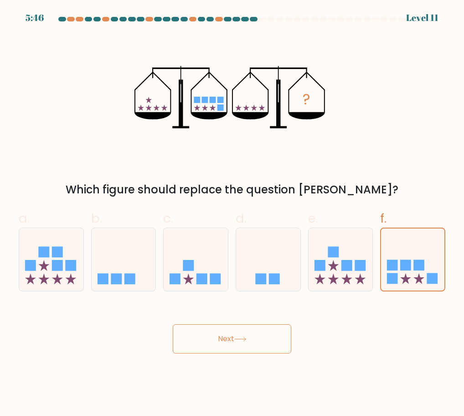
click at [228, 341] on button "Next" at bounding box center [232, 338] width 119 height 29
click at [406, 259] on icon at bounding box center [412, 259] width 63 height 52
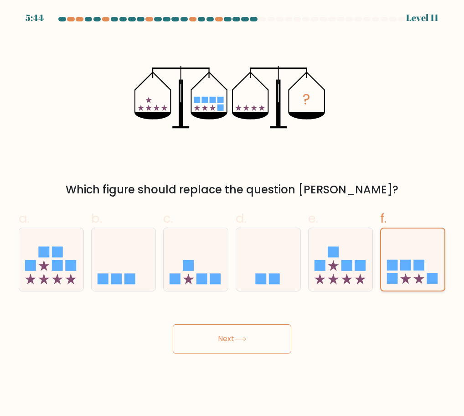
click at [233, 214] on input "f." at bounding box center [232, 211] width 0 height 6
click at [362, 256] on icon at bounding box center [341, 259] width 64 height 53
click at [233, 214] on input "e." at bounding box center [232, 211] width 0 height 6
radio input "true"
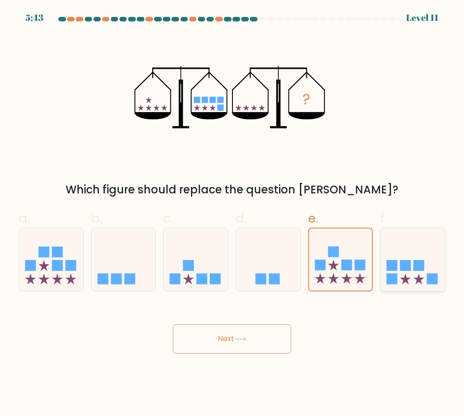
click at [404, 268] on rect at bounding box center [405, 265] width 11 height 11
click at [233, 214] on input "f." at bounding box center [232, 211] width 0 height 6
radio input "true"
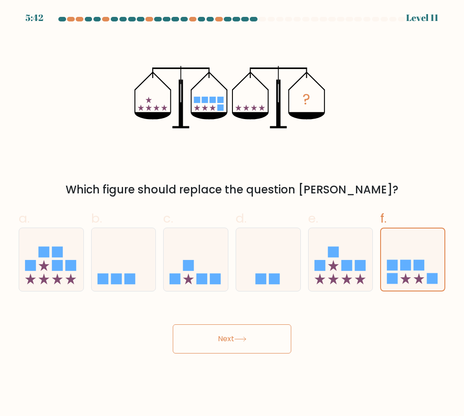
click at [257, 334] on button "Next" at bounding box center [232, 338] width 119 height 29
click at [173, 324] on button "Next" at bounding box center [232, 338] width 119 height 29
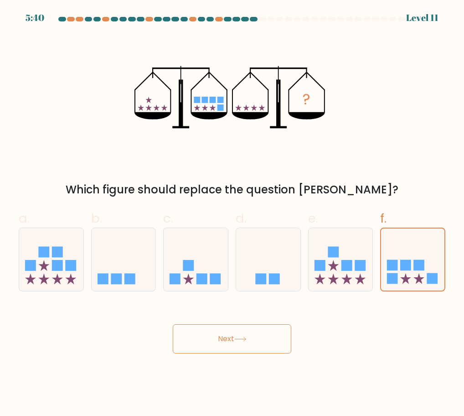
click at [173, 324] on button "Next" at bounding box center [232, 338] width 119 height 29
click at [412, 255] on icon at bounding box center [412, 259] width 63 height 52
click at [233, 214] on input "f." at bounding box center [232, 211] width 0 height 6
click at [412, 255] on icon at bounding box center [412, 259] width 63 height 52
click at [233, 214] on input "f." at bounding box center [232, 211] width 0 height 6
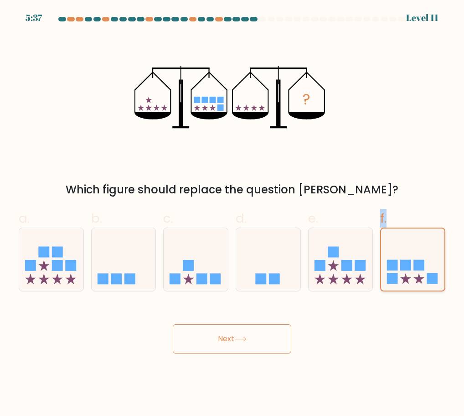
click at [412, 255] on icon at bounding box center [412, 259] width 63 height 52
click at [233, 214] on input "f." at bounding box center [232, 211] width 0 height 6
click at [412, 255] on icon at bounding box center [412, 259] width 63 height 52
click at [233, 214] on input "f." at bounding box center [232, 211] width 0 height 6
drag, startPoint x: 412, startPoint y: 255, endPoint x: 337, endPoint y: 254, distance: 74.8
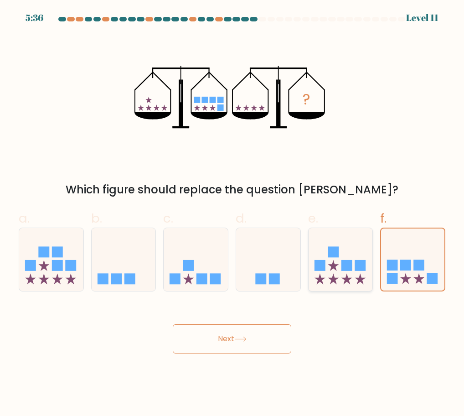
click at [337, 254] on rect at bounding box center [333, 251] width 11 height 11
click at [233, 214] on input "e." at bounding box center [232, 211] width 0 height 6
radio input "true"
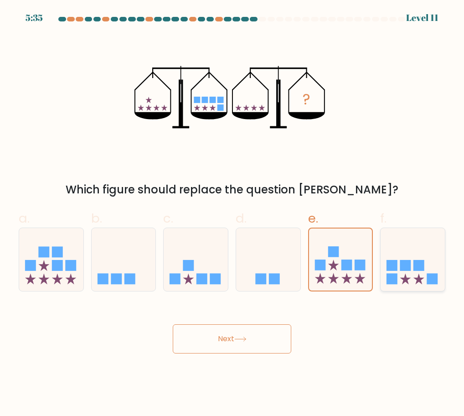
click at [413, 270] on icon at bounding box center [413, 259] width 64 height 53
click at [233, 214] on input "f." at bounding box center [232, 211] width 0 height 6
radio input "true"
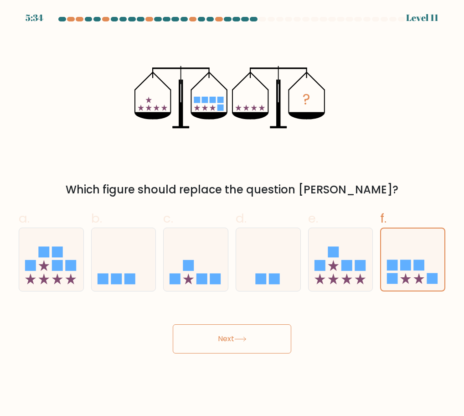
click at [239, 335] on button "Next" at bounding box center [232, 338] width 119 height 29
click at [331, 259] on icon at bounding box center [341, 259] width 64 height 53
click at [233, 214] on input "e." at bounding box center [232, 211] width 0 height 6
radio input "true"
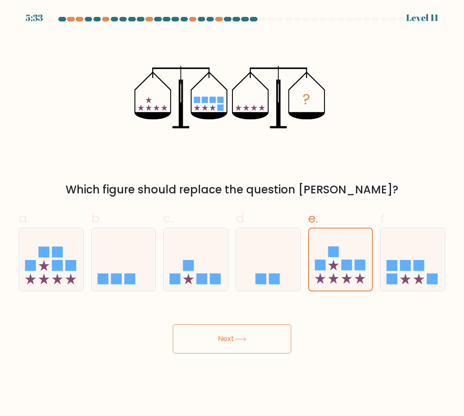
click at [263, 349] on button "Next" at bounding box center [232, 338] width 119 height 29
click at [349, 263] on rect at bounding box center [347, 265] width 11 height 11
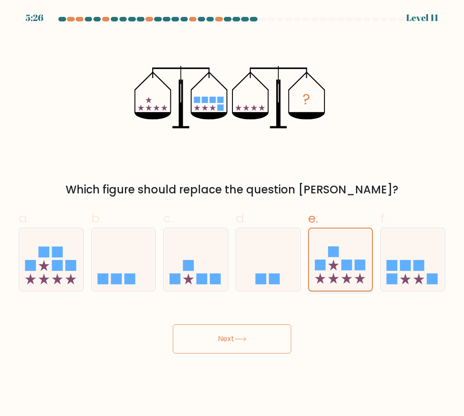
click at [233, 214] on input "e." at bounding box center [232, 211] width 0 height 6
click at [410, 264] on rect at bounding box center [405, 265] width 11 height 11
click at [233, 214] on input "f." at bounding box center [232, 211] width 0 height 6
radio input "true"
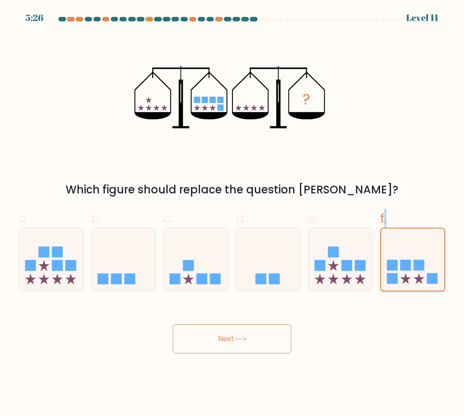
click at [410, 264] on rect at bounding box center [405, 265] width 11 height 11
click at [233, 214] on input "f." at bounding box center [232, 211] width 0 height 6
click at [410, 264] on rect at bounding box center [405, 265] width 11 height 11
click at [233, 214] on input "f." at bounding box center [232, 211] width 0 height 6
click at [261, 350] on button "Next" at bounding box center [232, 338] width 119 height 29
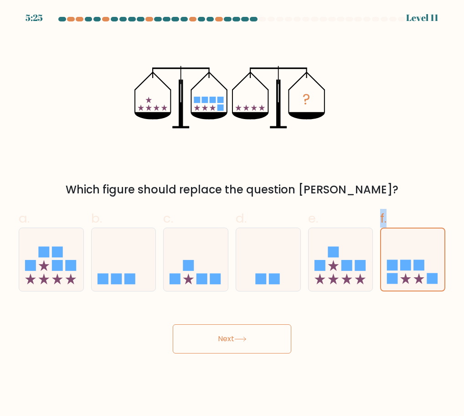
click at [261, 350] on button "Next" at bounding box center [232, 338] width 119 height 29
click at [242, 352] on button "Next" at bounding box center [232, 338] width 119 height 29
click at [239, 345] on button "Next" at bounding box center [232, 338] width 119 height 29
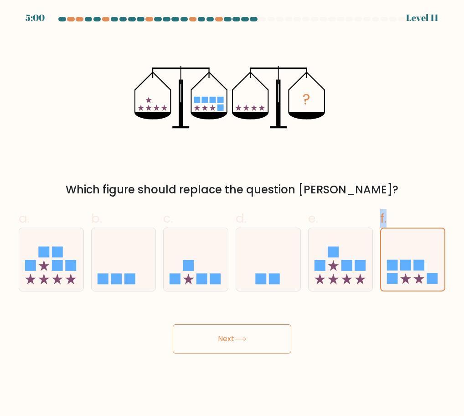
click at [239, 345] on button "Next" at bounding box center [232, 338] width 119 height 29
